Goal: Information Seeking & Learning: Learn about a topic

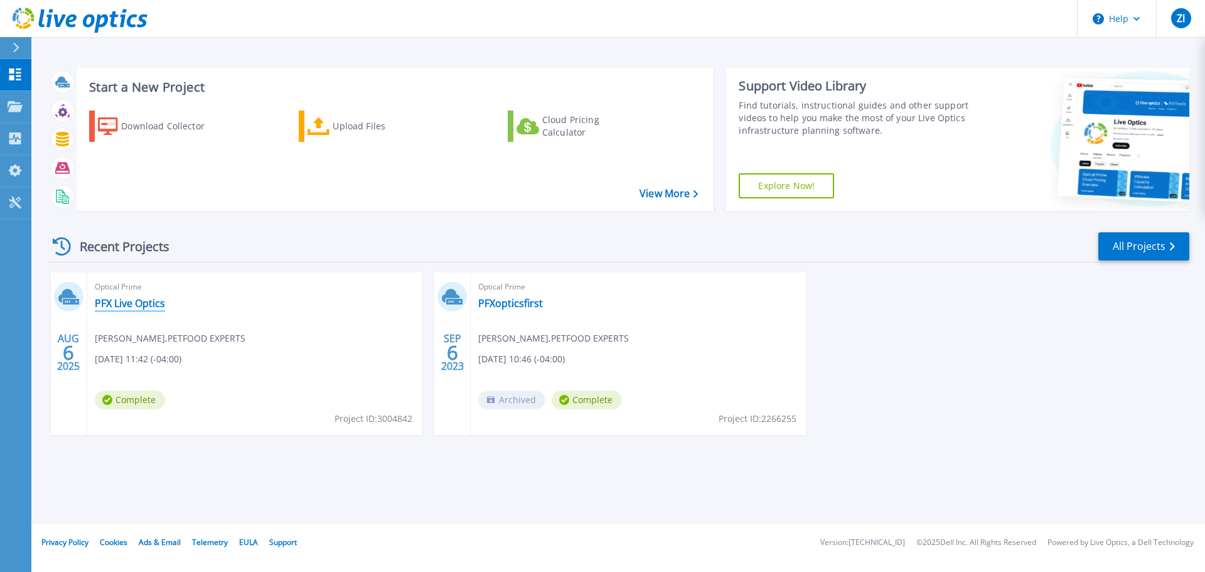
click at [137, 304] on link "PFX Live Optics" at bounding box center [130, 303] width 70 height 13
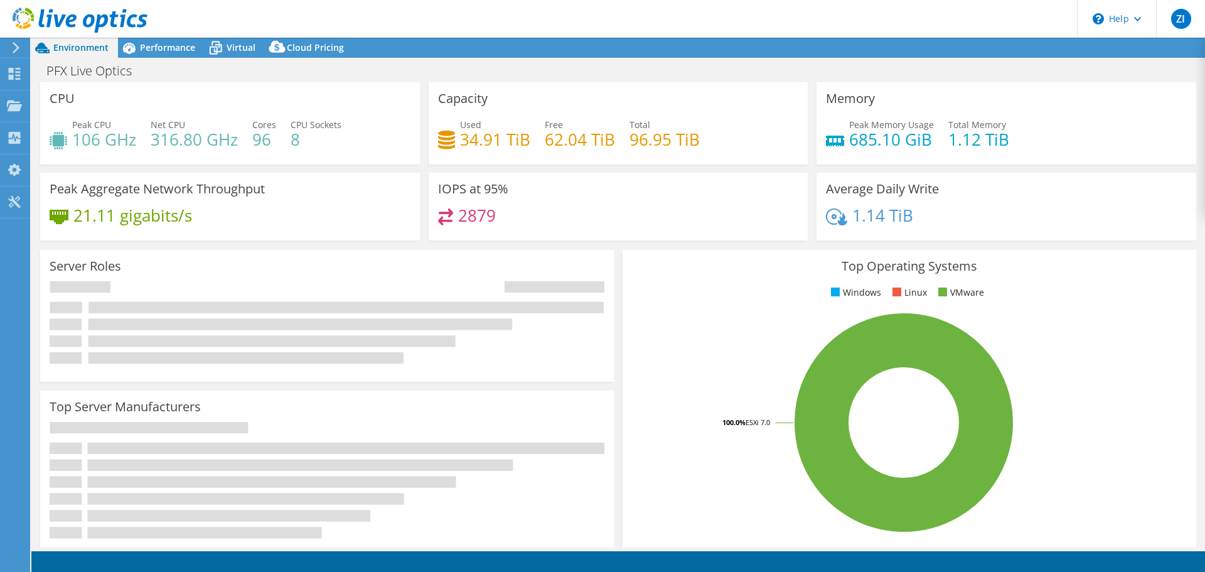
select select "USD"
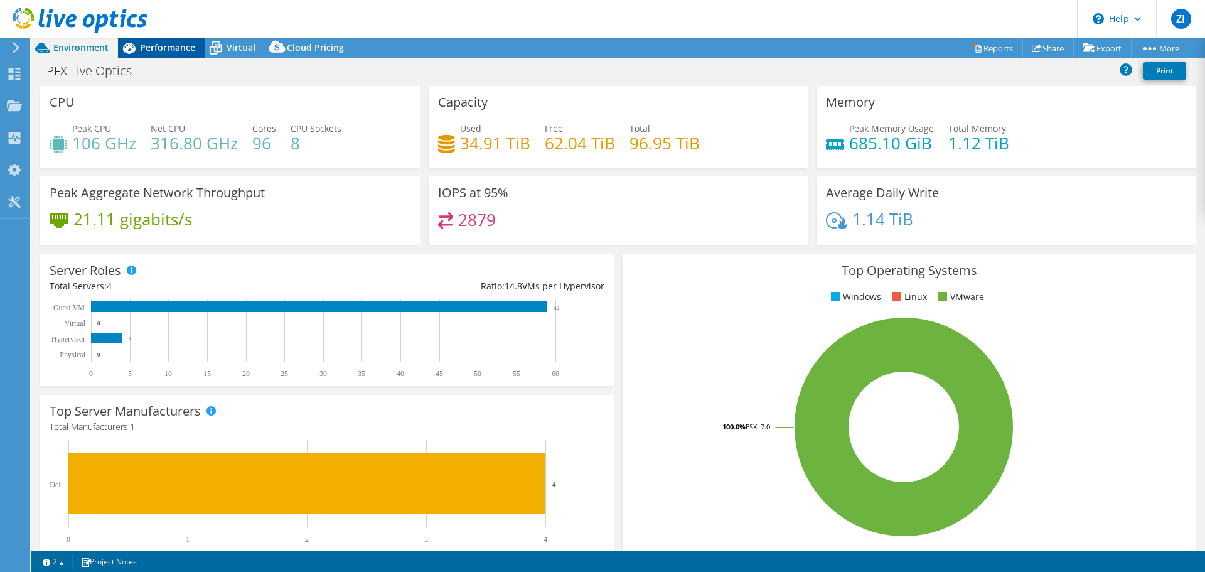
click at [170, 43] on span "Performance" at bounding box center [167, 47] width 55 height 12
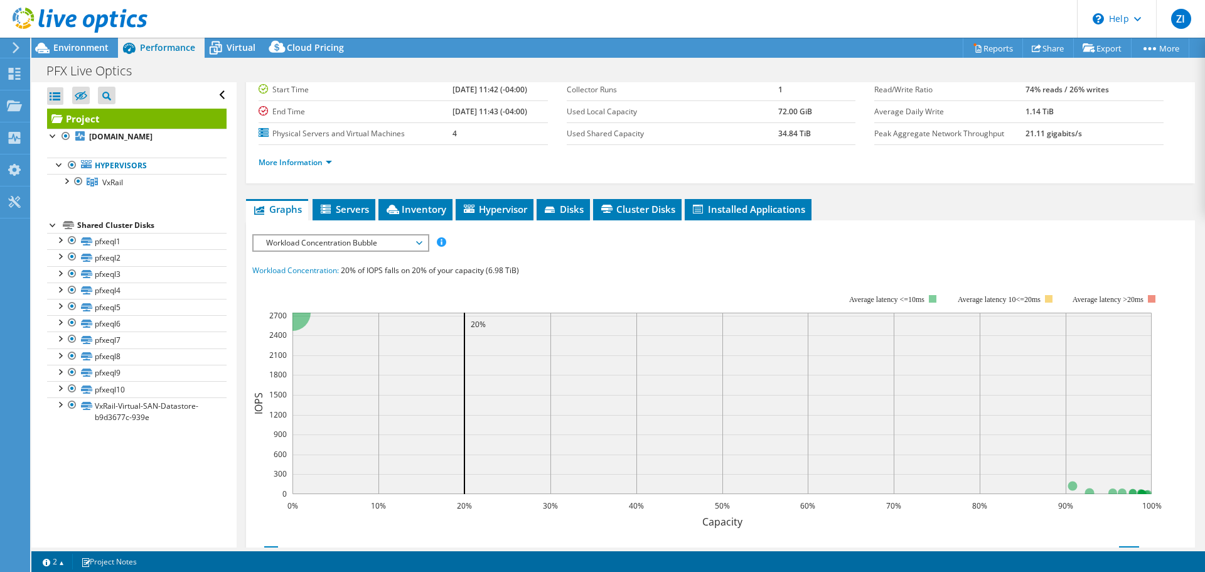
scroll to position [93, 0]
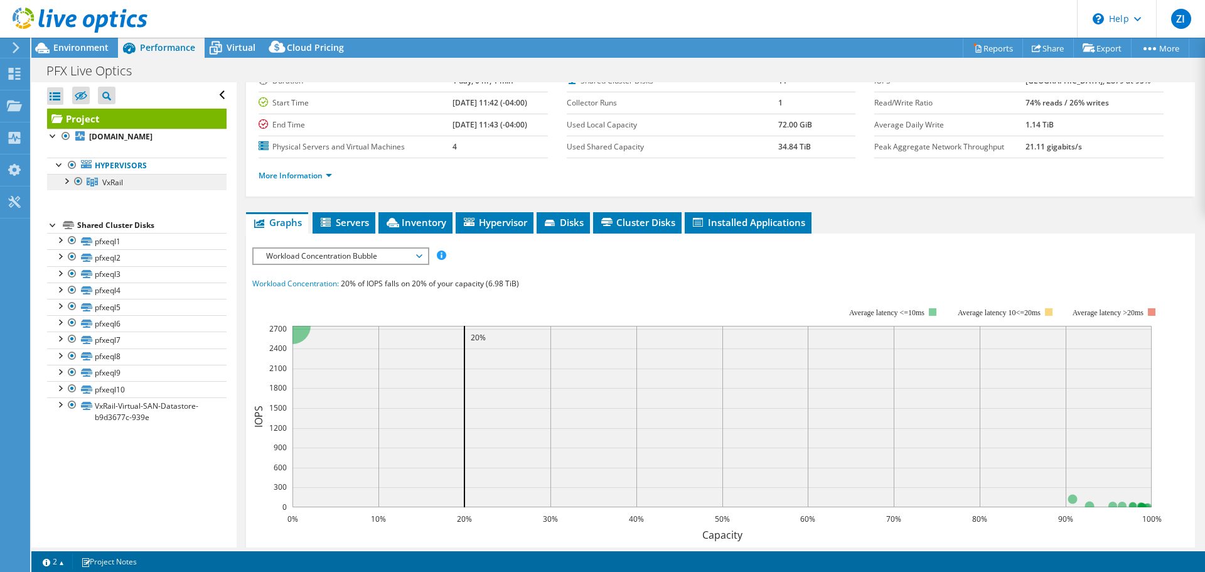
click at [137, 183] on link "VxRail" at bounding box center [136, 182] width 179 height 16
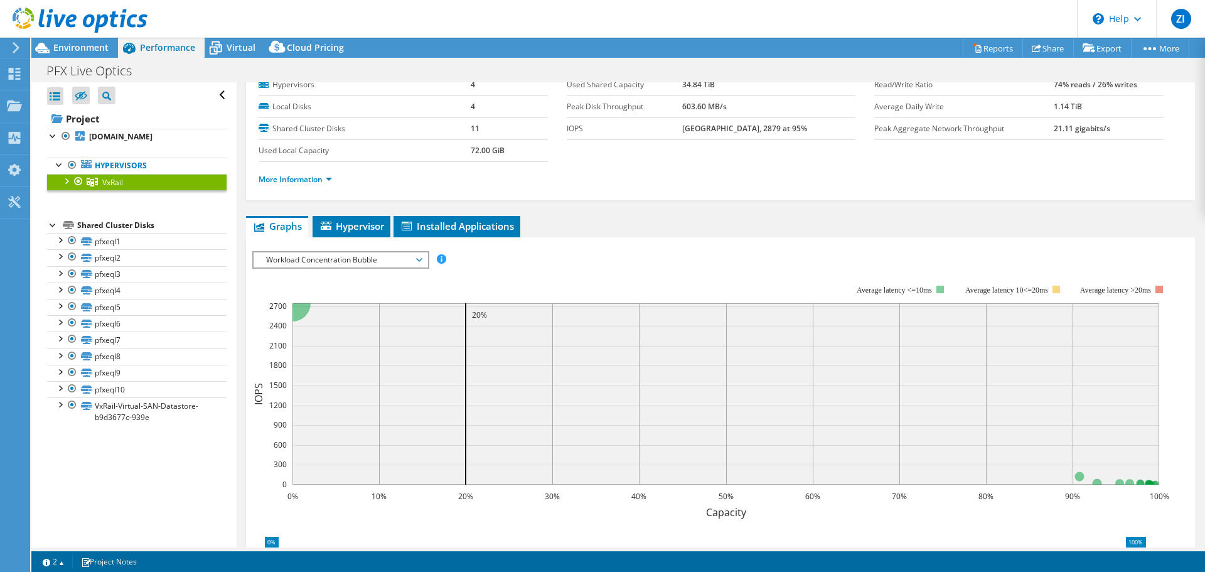
scroll to position [0, 0]
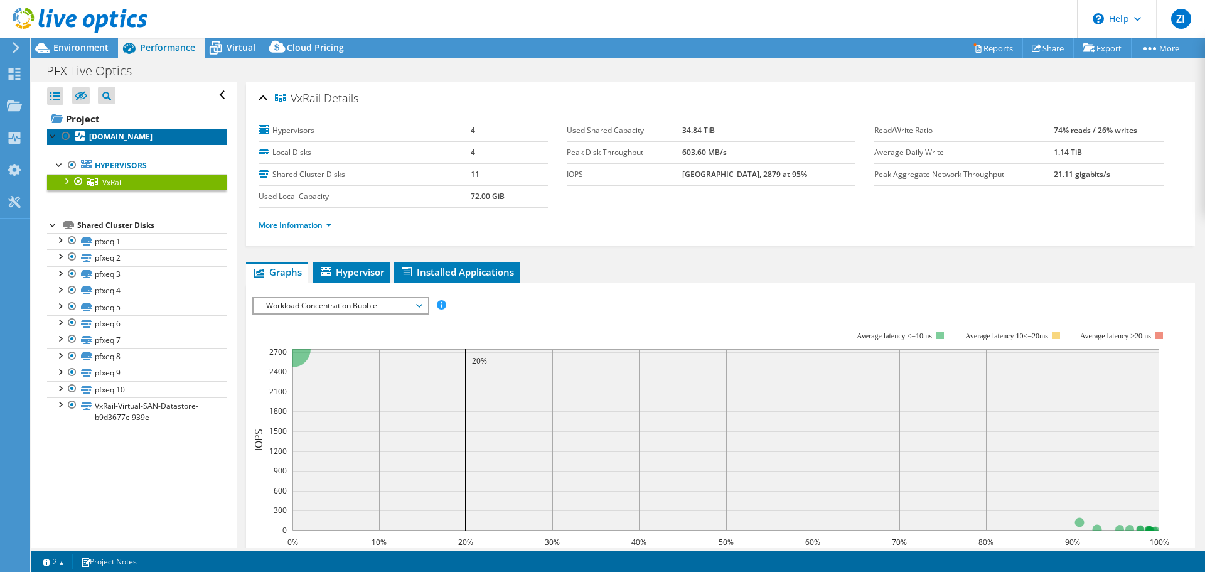
click at [146, 139] on b "pfx-esx10.pfxne.com" at bounding box center [120, 136] width 63 height 11
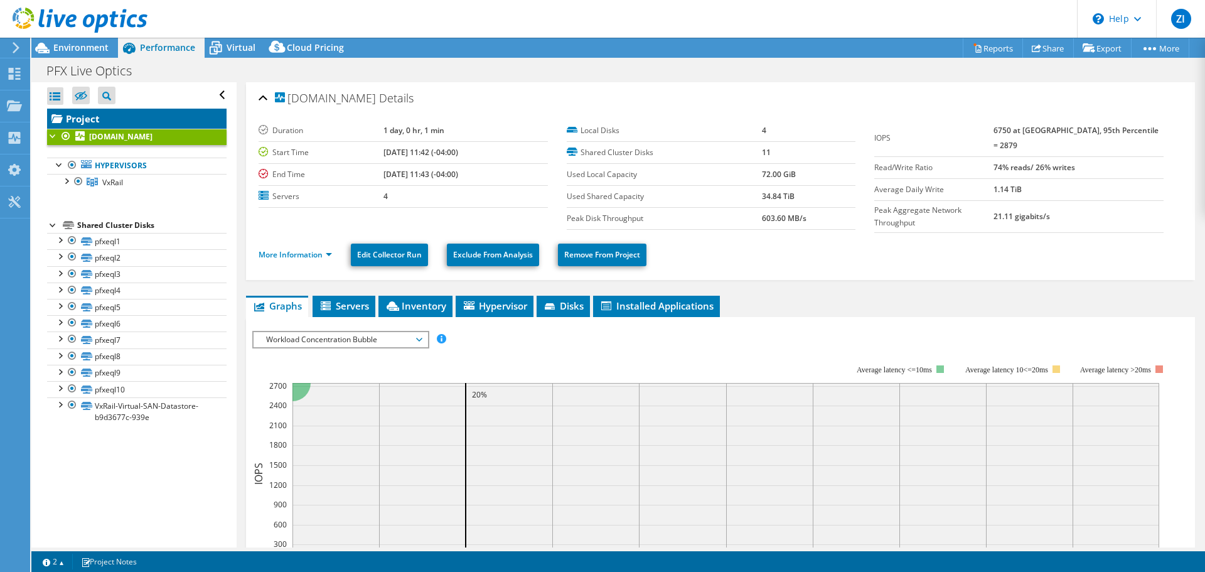
click at [107, 120] on link "Project" at bounding box center [136, 119] width 179 height 20
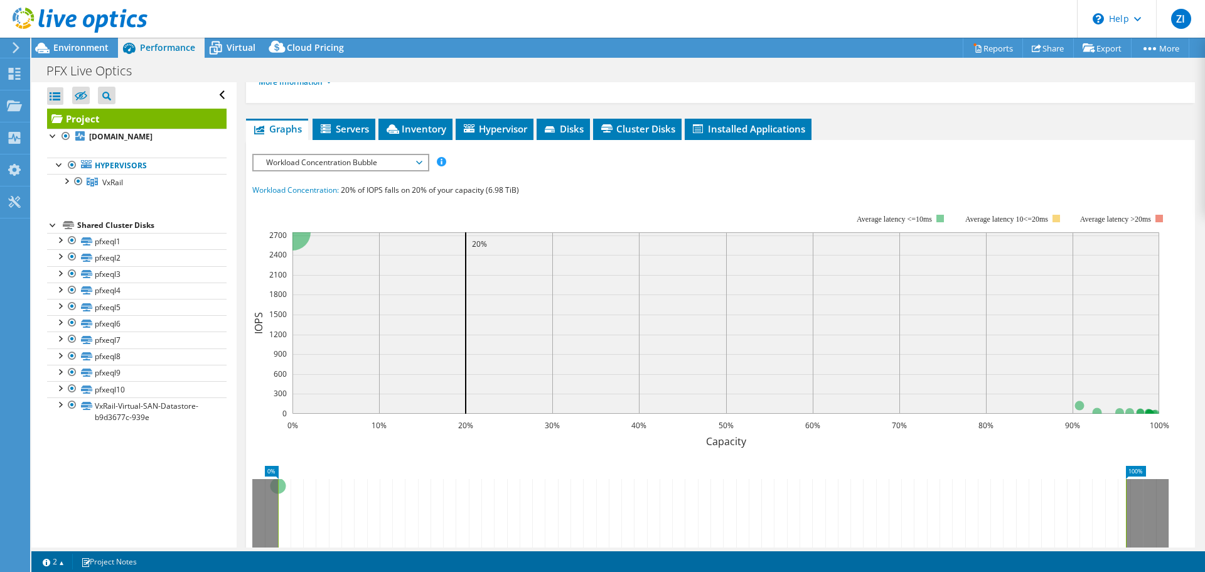
scroll to position [188, 0]
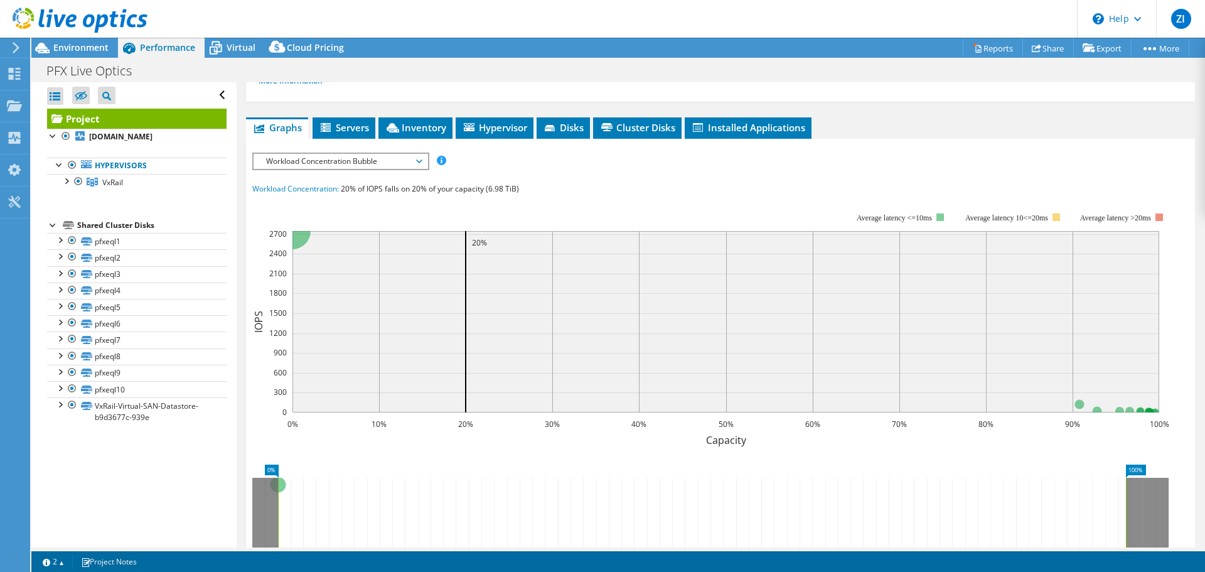
click at [420, 165] on span "Workload Concentration Bubble" at bounding box center [340, 161] width 161 height 15
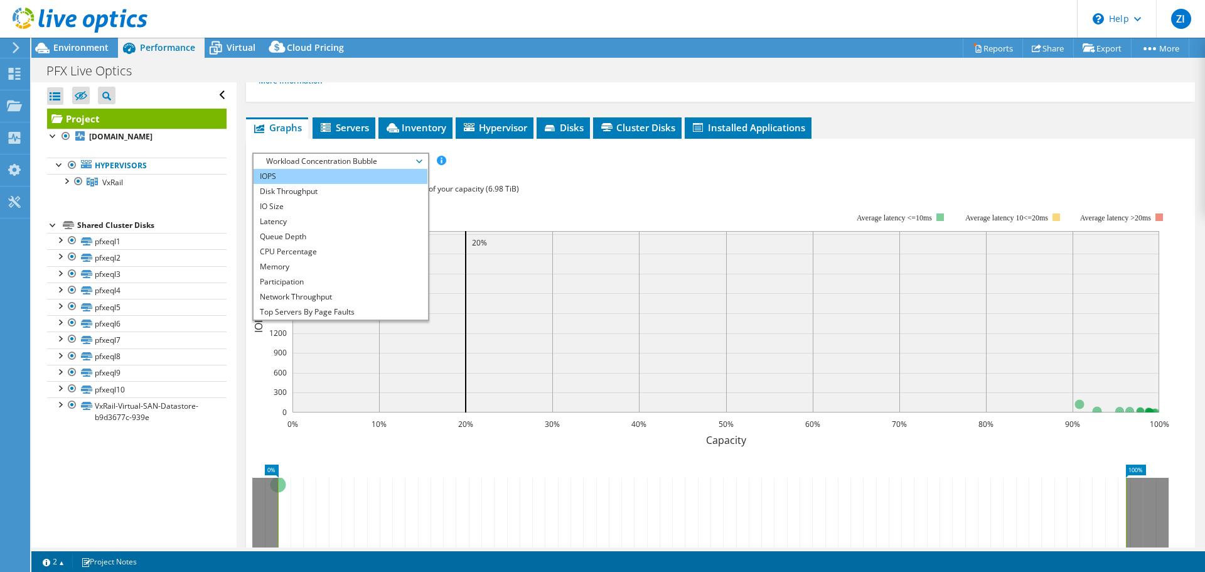
click at [333, 181] on li "IOPS" at bounding box center [340, 176] width 174 height 15
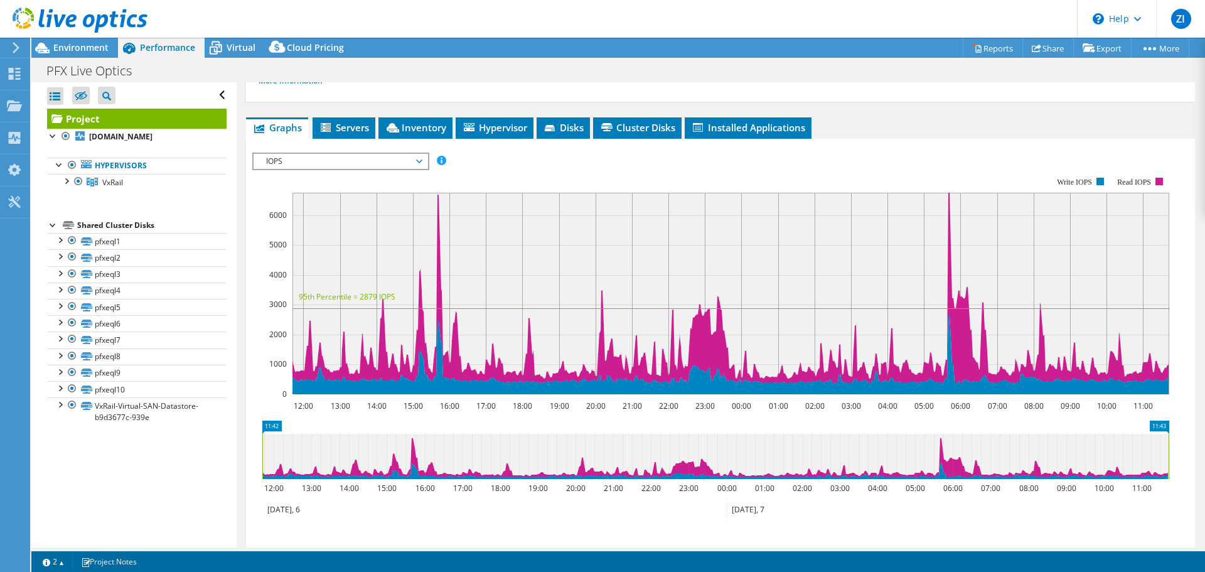
click at [373, 157] on span "IOPS" at bounding box center [340, 161] width 161 height 15
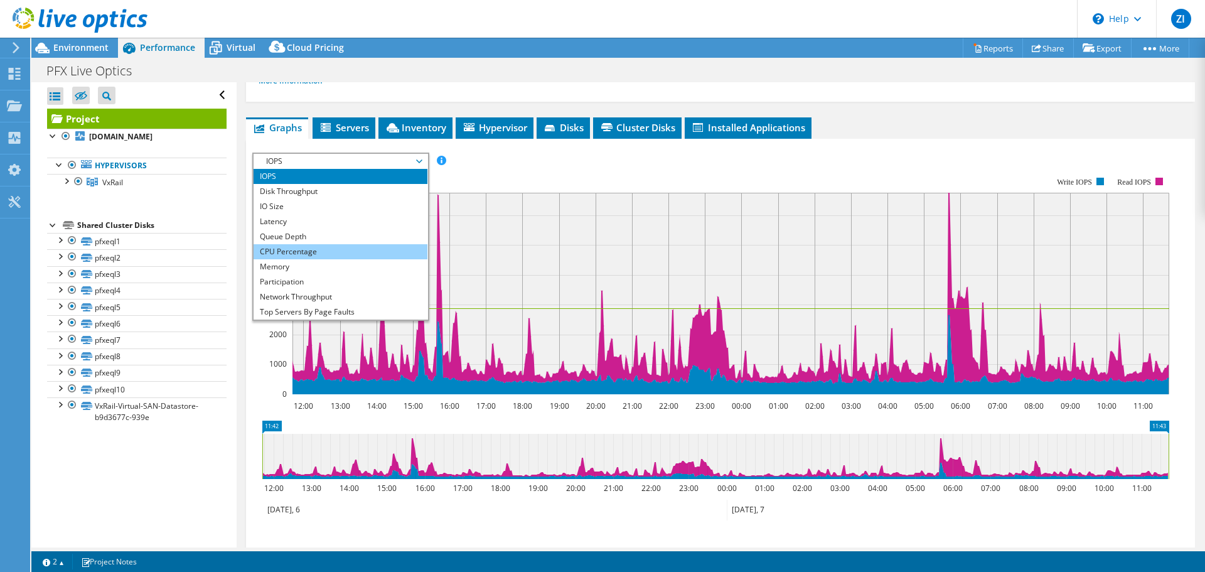
click at [346, 252] on li "CPU Percentage" at bounding box center [340, 251] width 174 height 15
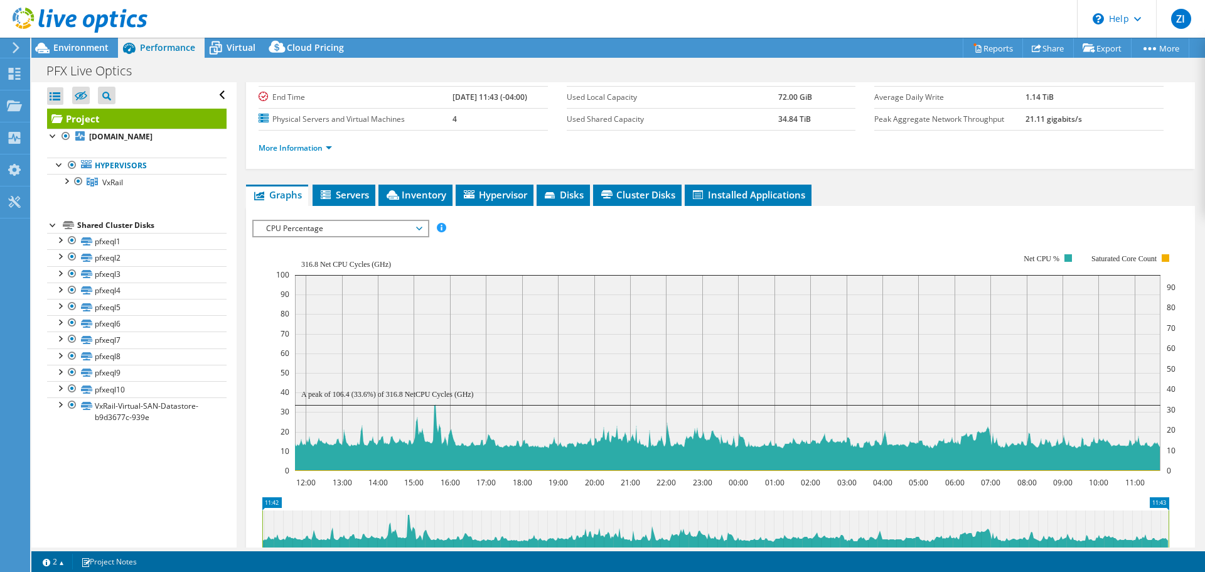
scroll to position [125, 0]
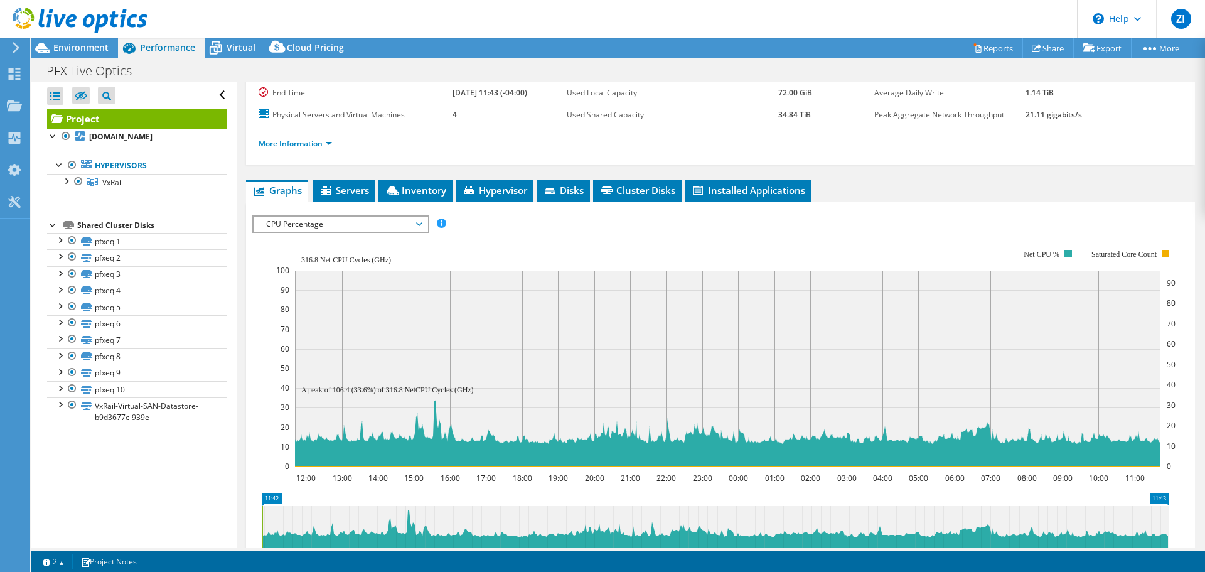
click at [410, 223] on span "CPU Percentage" at bounding box center [340, 223] width 161 height 15
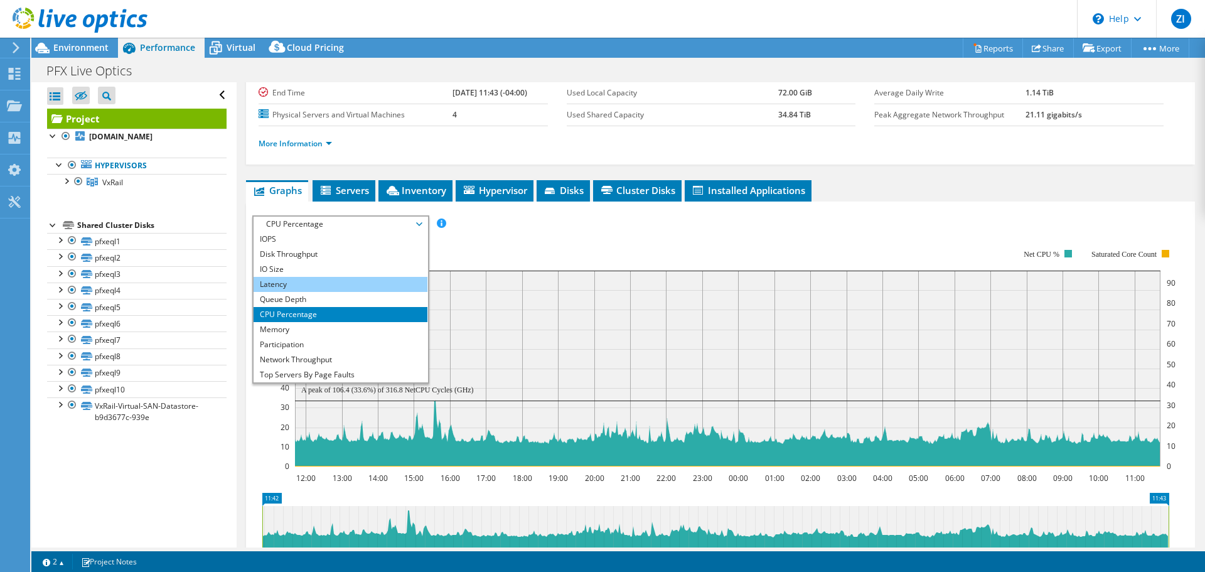
click at [317, 287] on li "Latency" at bounding box center [340, 284] width 174 height 15
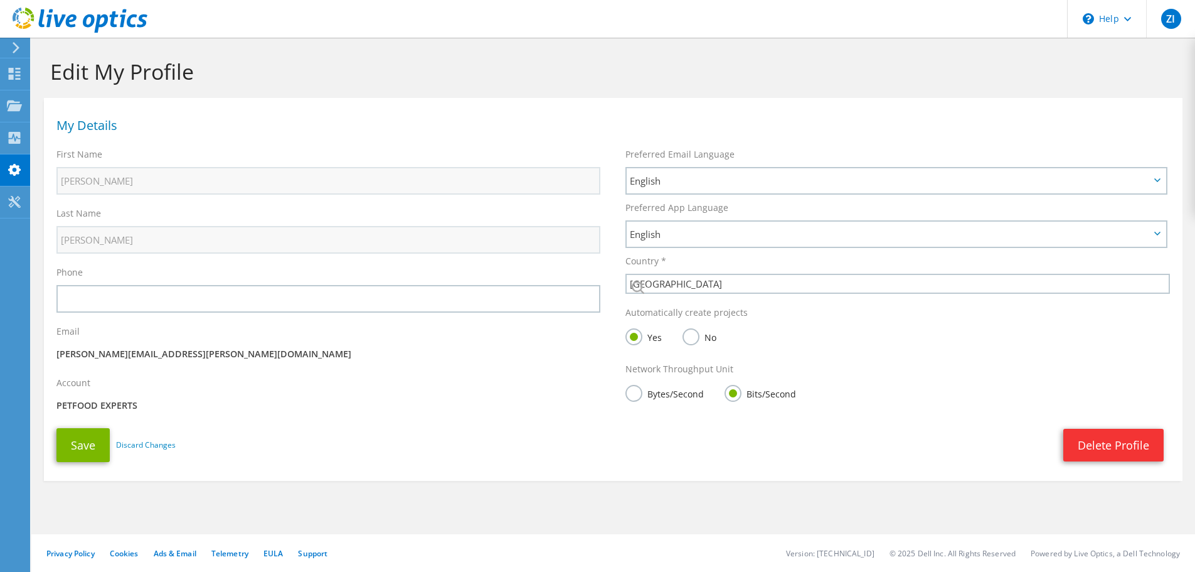
select select "224"
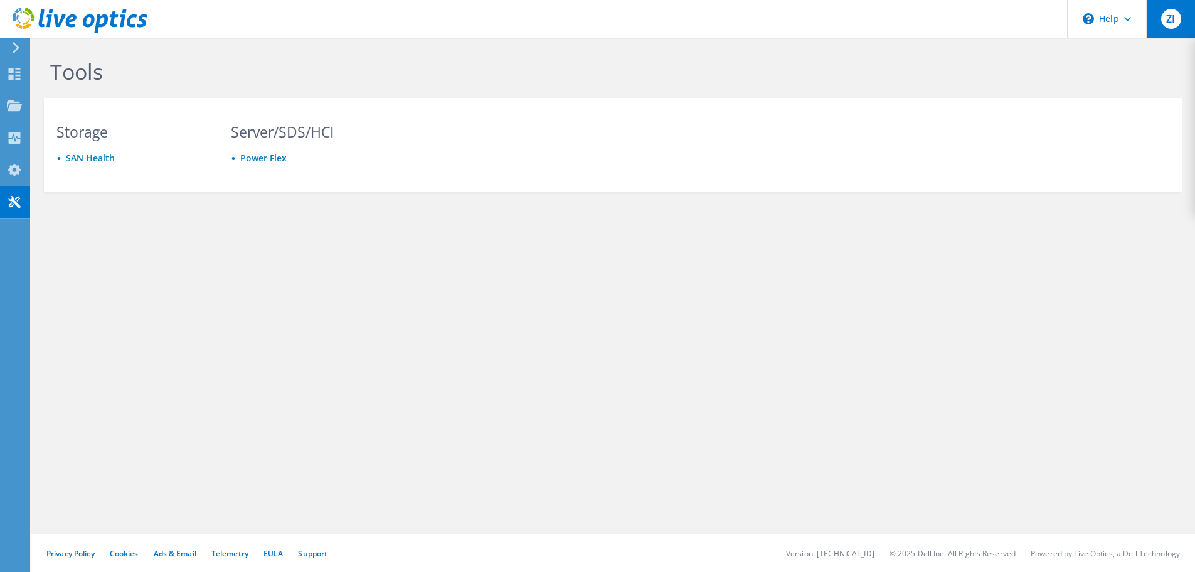
click at [1171, 21] on span "ZI" at bounding box center [1171, 19] width 20 height 20
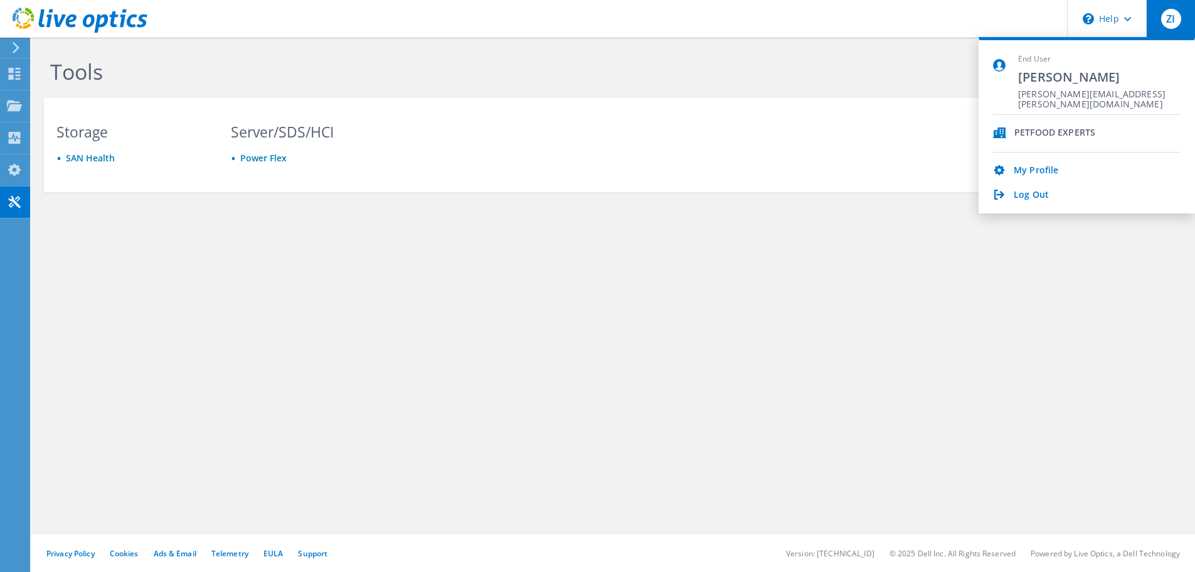
click at [1045, 129] on div "PETFOOD EXPERTS" at bounding box center [1055, 133] width 81 height 12
drag, startPoint x: 1045, startPoint y: 95, endPoint x: 1037, endPoint y: 76, distance: 20.3
click at [1044, 93] on span "[PERSON_NAME][EMAIL_ADDRESS][PERSON_NAME][DOMAIN_NAME]" at bounding box center [1099, 95] width 162 height 12
click at [18, 53] on icon at bounding box center [15, 47] width 9 height 11
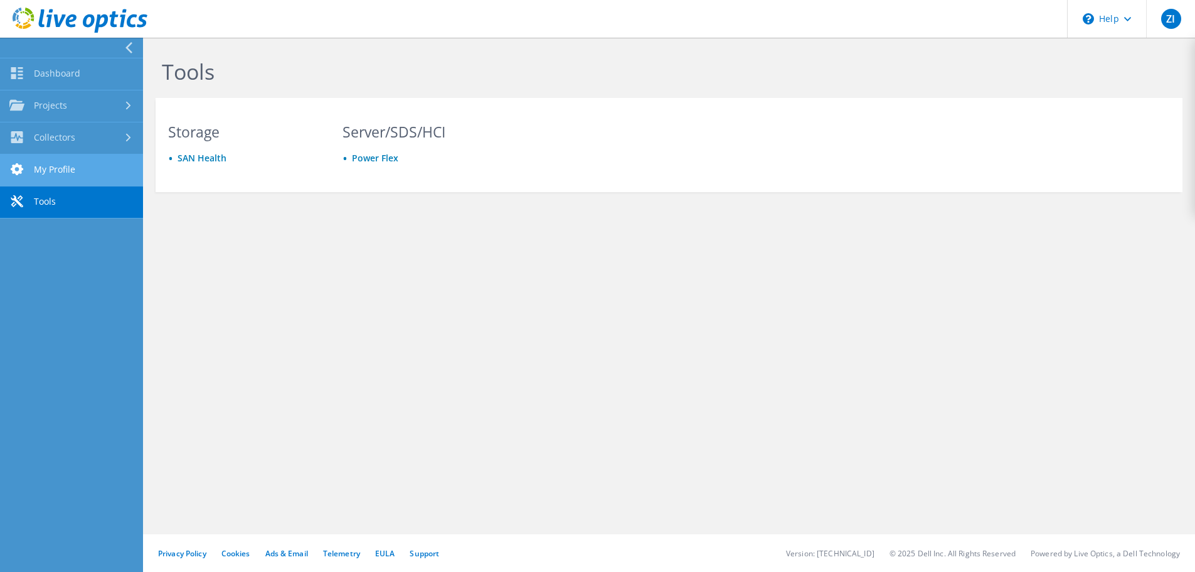
click at [72, 167] on link "My Profile" at bounding box center [71, 170] width 143 height 32
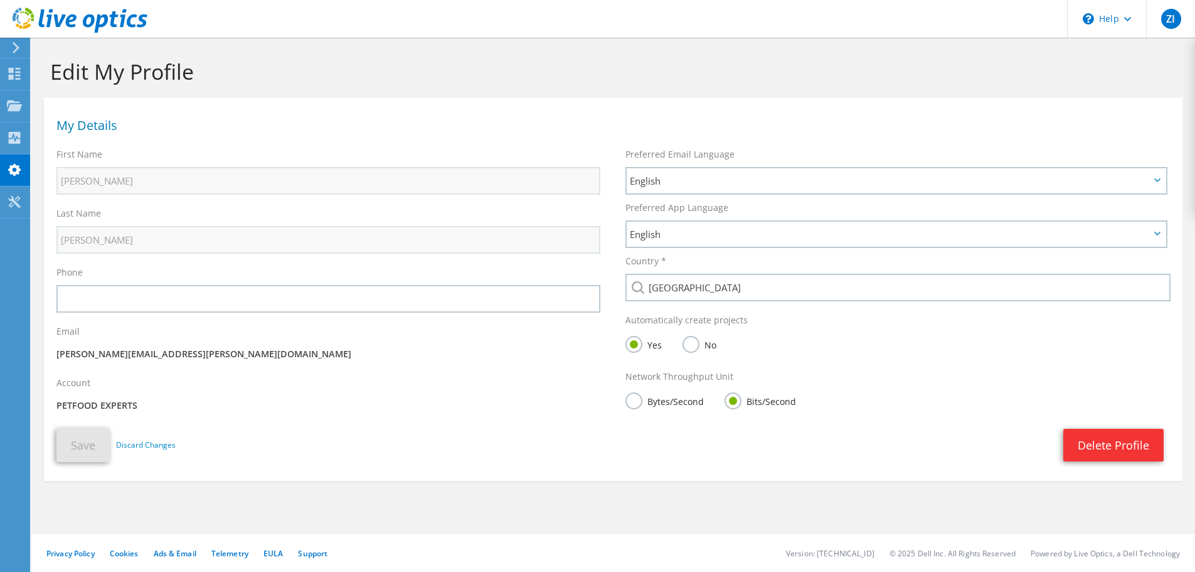
click at [70, 12] on icon at bounding box center [80, 21] width 135 height 26
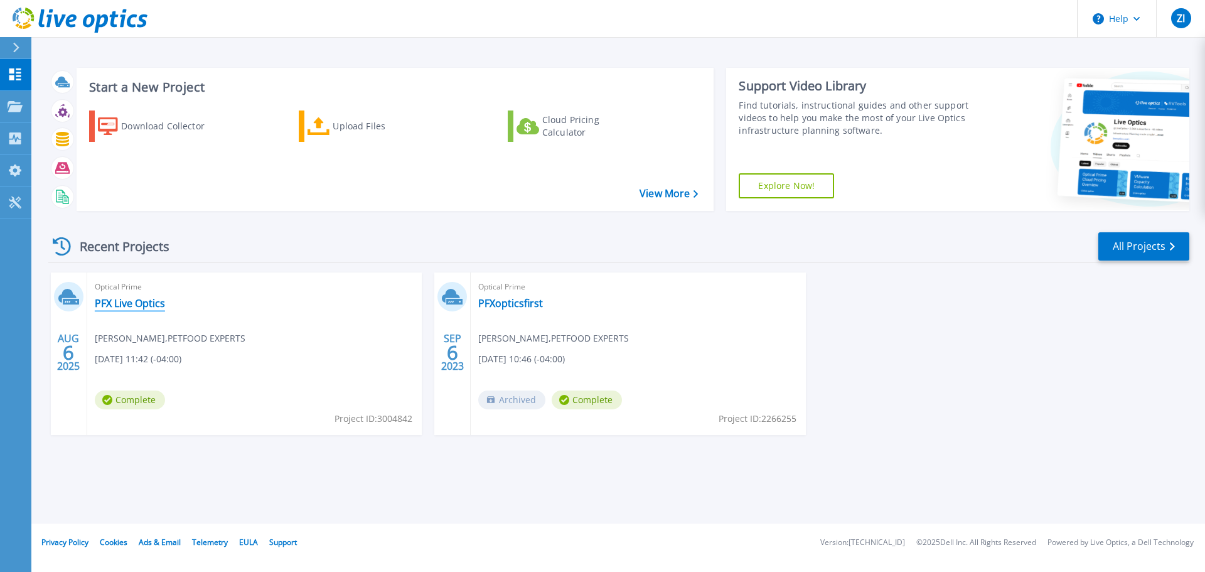
click at [131, 307] on link "PFX Live Optics" at bounding box center [130, 303] width 70 height 13
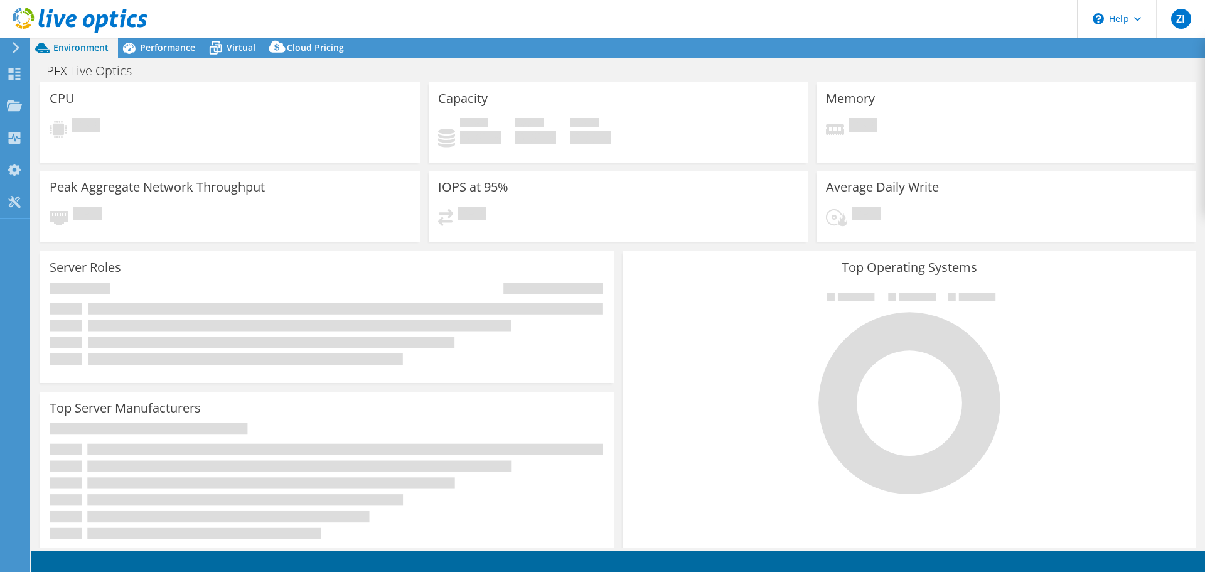
select select "USD"
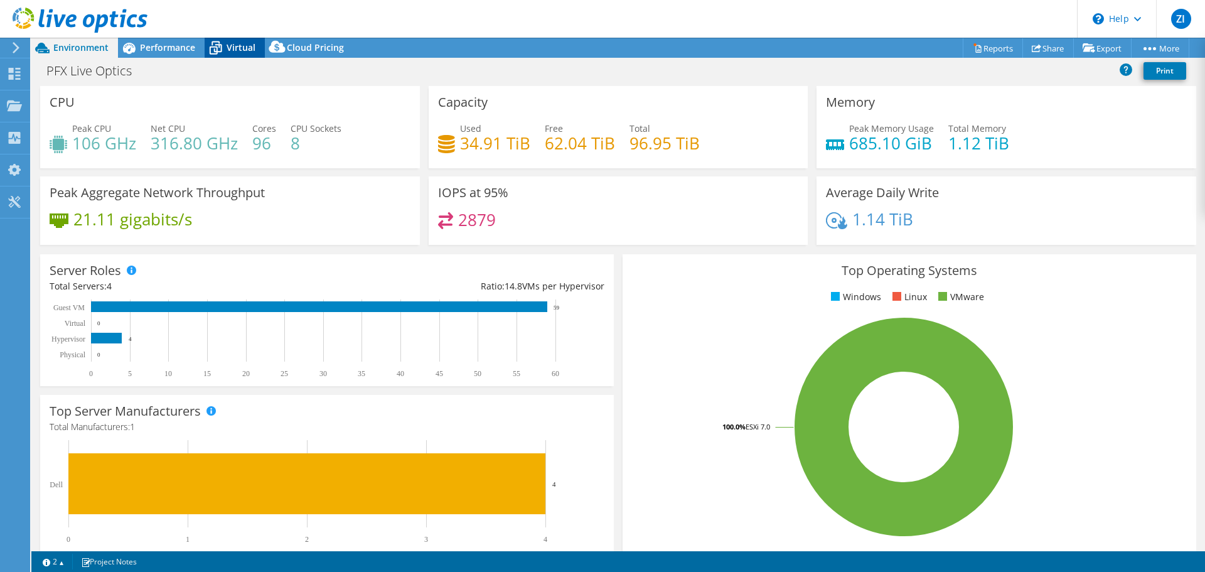
click at [239, 52] on span "Virtual" at bounding box center [240, 47] width 29 height 12
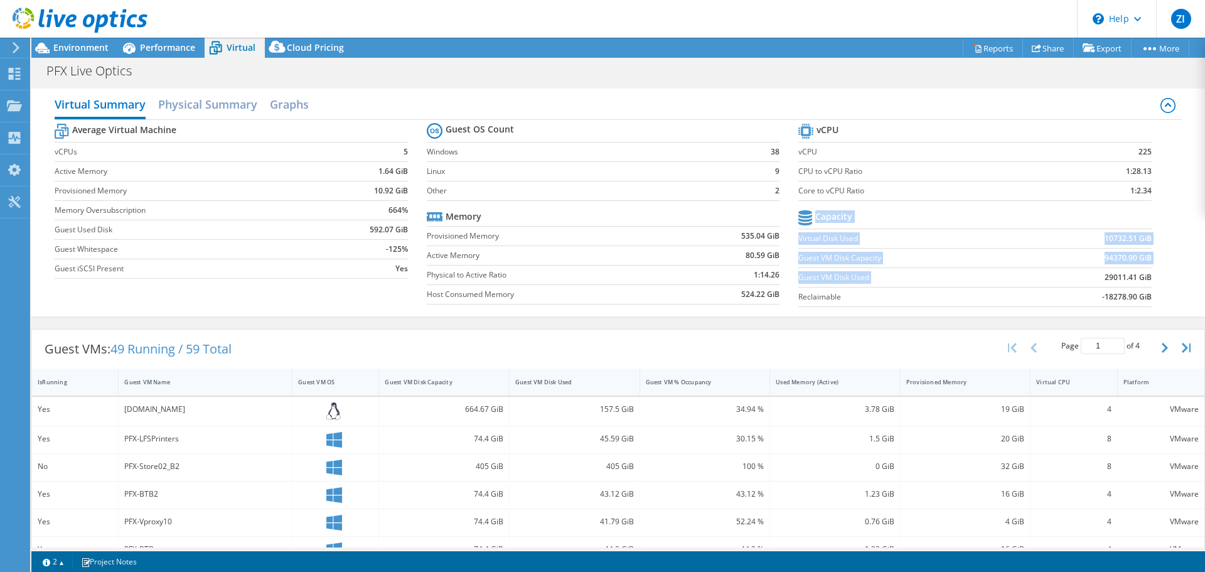
drag, startPoint x: 1148, startPoint y: 278, endPoint x: 1088, endPoint y: 277, distance: 60.2
click at [1088, 277] on section "vCPU vCPU 225 CPU to vCPU Ratio 1:28.13 Core to vCPU Ratio 1:2.34 Capacity Virt…" at bounding box center [983, 216] width 371 height 193
click at [1094, 279] on td "29011.41 GiB" at bounding box center [1088, 276] width 126 height 19
drag, startPoint x: 1133, startPoint y: 271, endPoint x: 1105, endPoint y: 274, distance: 28.4
click at [1105, 274] on section "vCPU vCPU 225 CPU to vCPU Ratio 1:28.13 Core to vCPU Ratio 1:2.34 Capacity Virt…" at bounding box center [983, 216] width 371 height 193
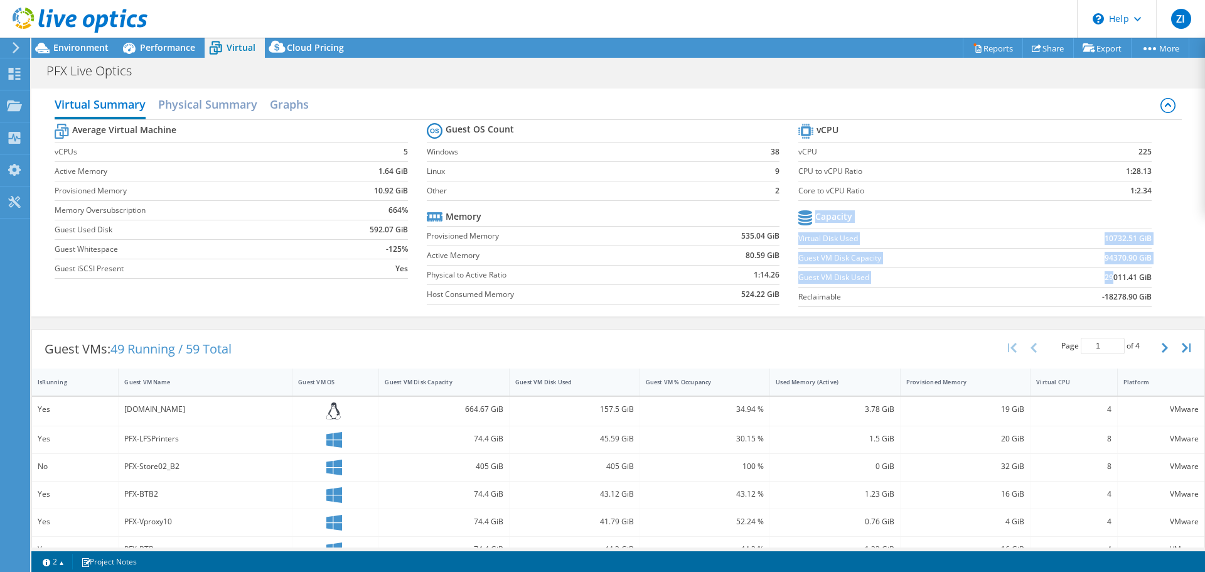
click at [1105, 274] on b "29011.41 GiB" at bounding box center [1127, 277] width 47 height 13
drag, startPoint x: 1093, startPoint y: 275, endPoint x: 1144, endPoint y: 278, distance: 51.5
click at [1144, 278] on section "vCPU vCPU 225 CPU to vCPU Ratio 1:28.13 Core to vCPU Ratio 1:2.34 Capacity Virt…" at bounding box center [983, 216] width 371 height 193
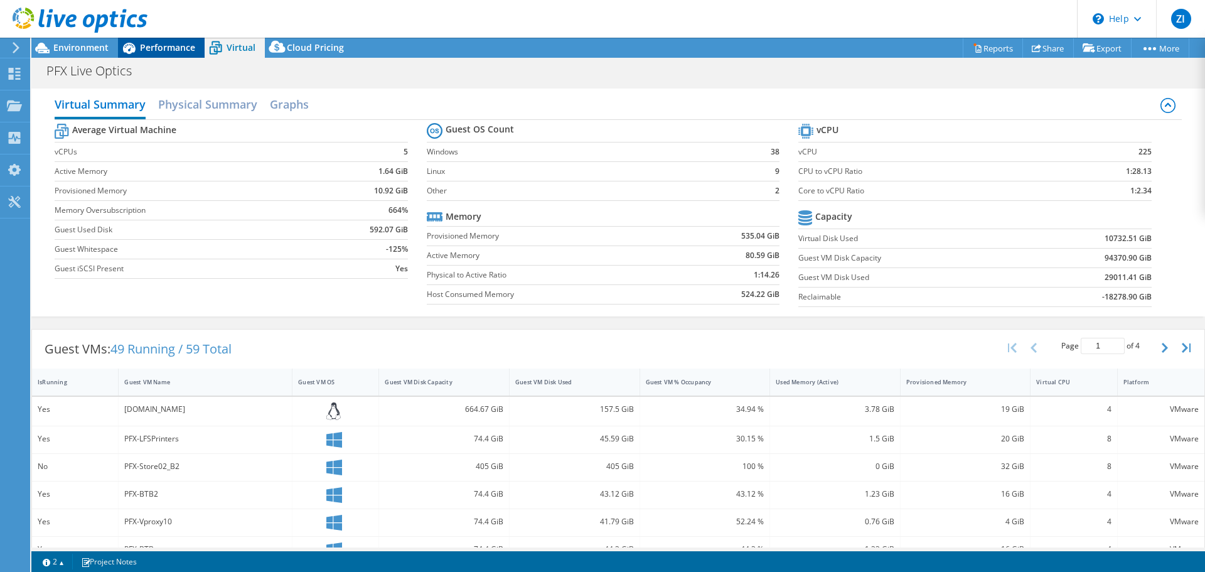
click at [164, 46] on span "Performance" at bounding box center [167, 47] width 55 height 12
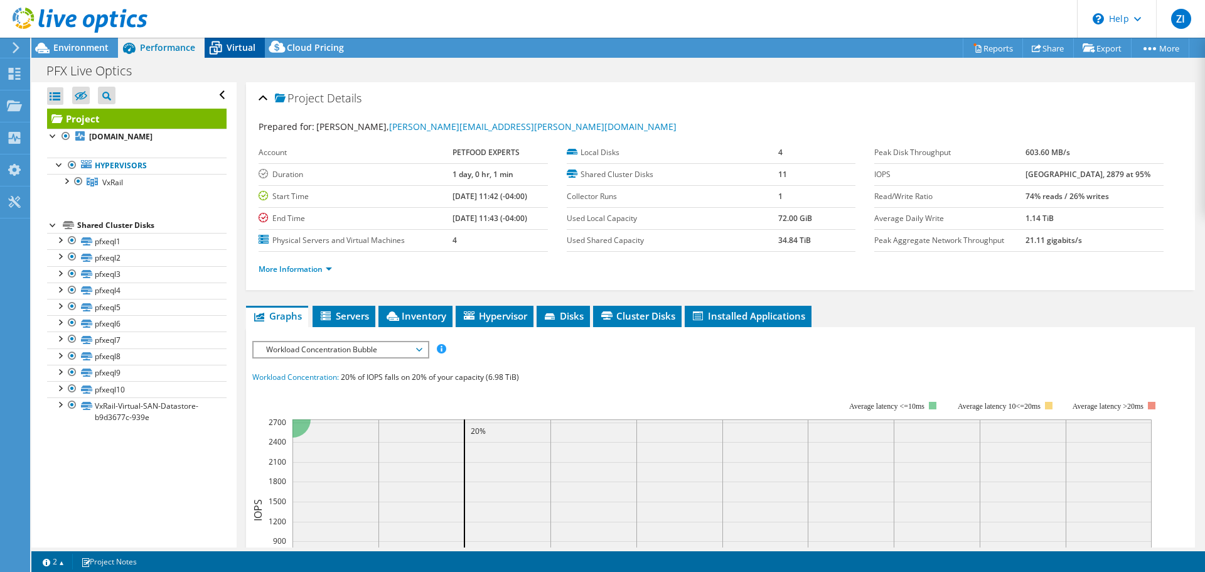
click at [230, 56] on div "Virtual" at bounding box center [235, 48] width 60 height 20
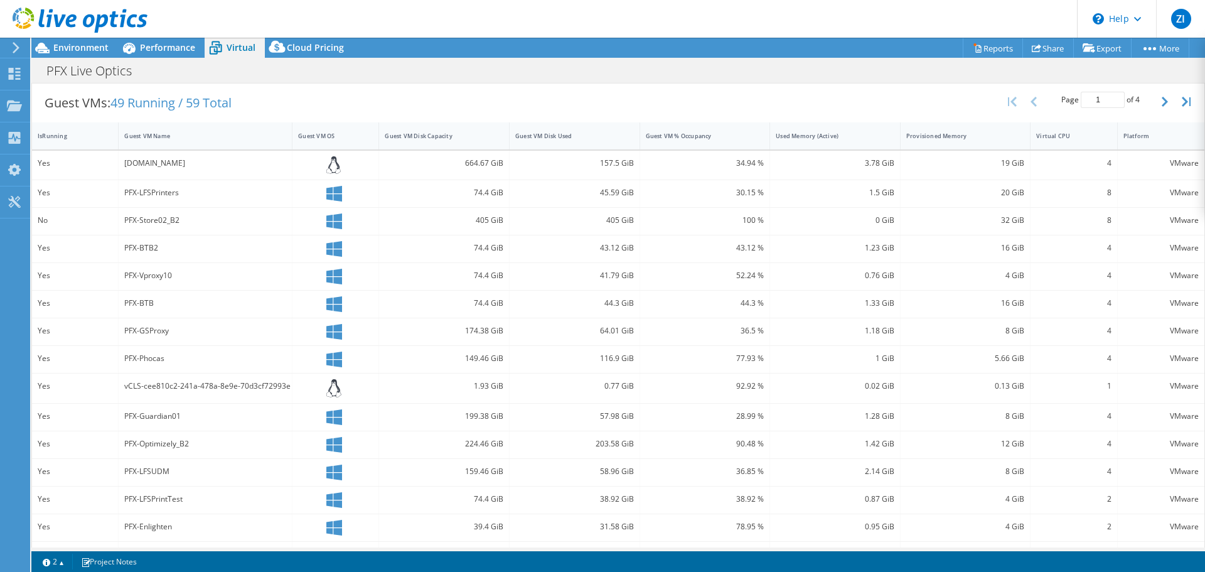
scroll to position [251, 0]
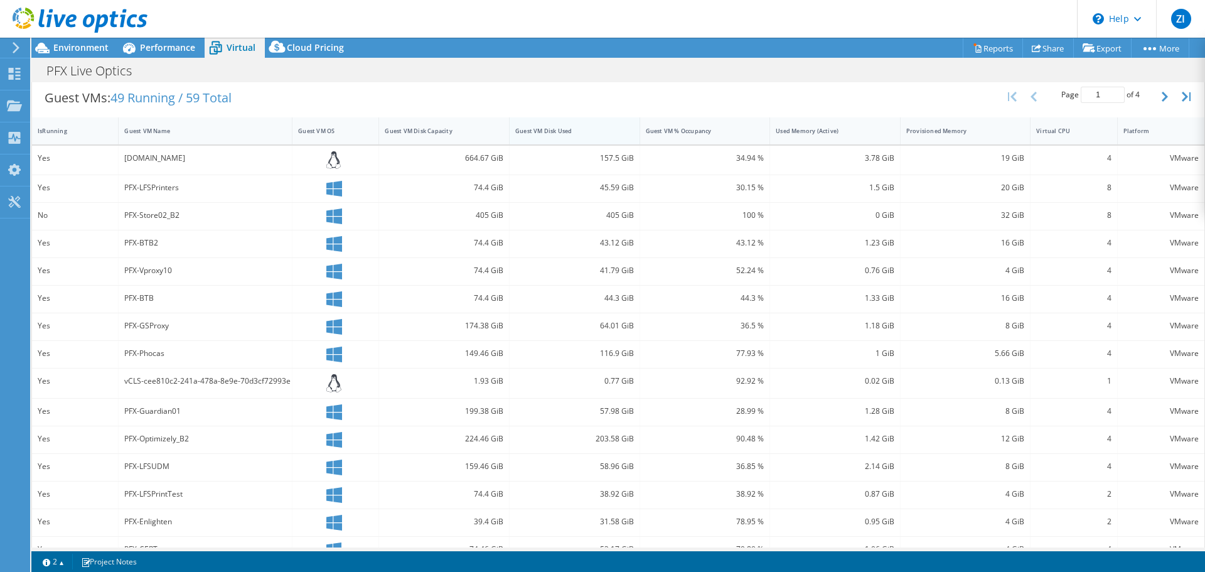
click at [545, 131] on div "Guest VM Disk Used" at bounding box center [567, 131] width 104 height 8
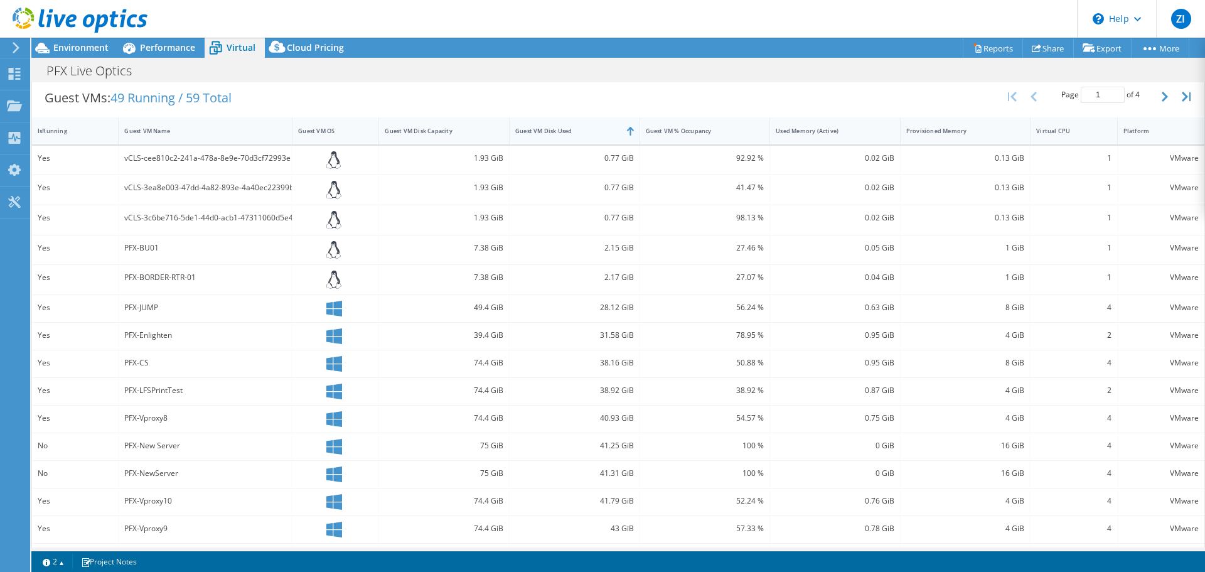
click at [545, 131] on div "Guest VM Disk Used" at bounding box center [567, 131] width 104 height 8
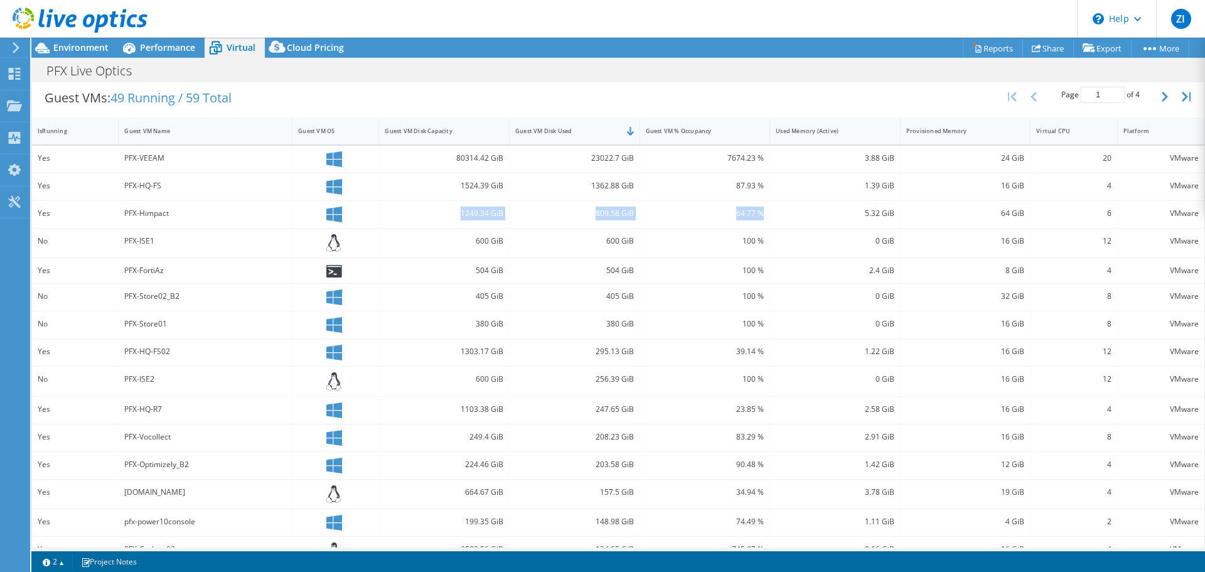
drag, startPoint x: 454, startPoint y: 214, endPoint x: 760, endPoint y: 215, distance: 306.8
click at [760, 215] on div "Yes PFX-Himpact 1249.34 GiB 809.58 GiB 64.77 % 5.32 GiB 64 GiB 6 VMware" at bounding box center [618, 214] width 1172 height 27
